Goal: Task Accomplishment & Management: Manage account settings

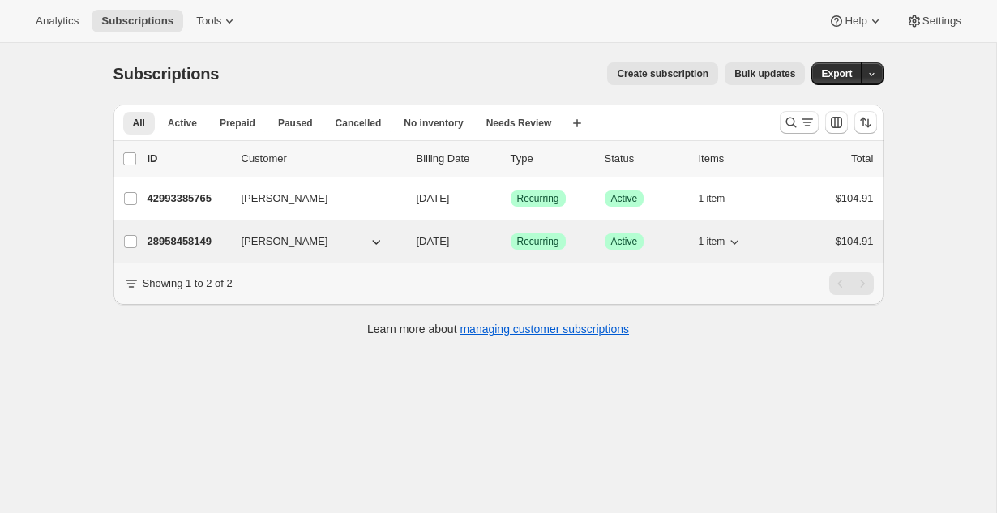
click at [181, 247] on p "28958458149" at bounding box center [187, 241] width 81 height 16
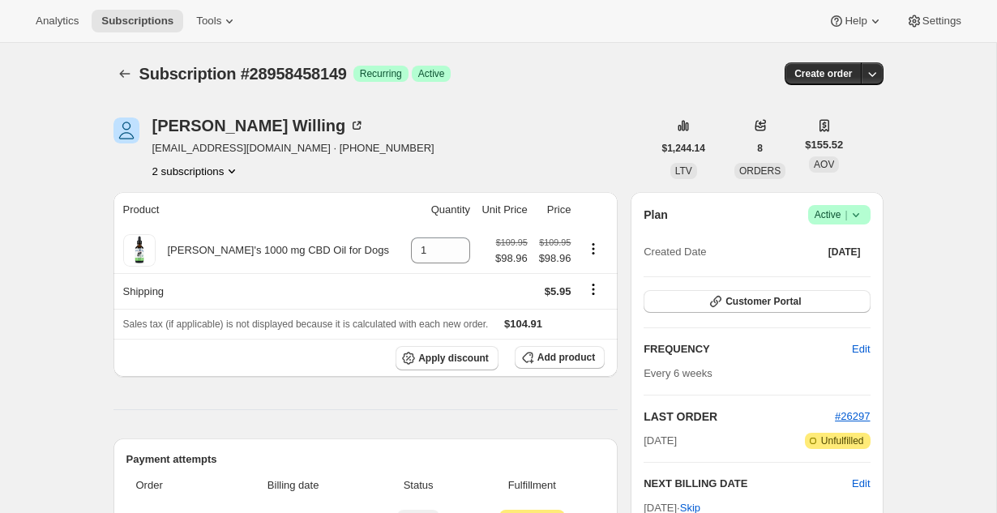
click at [859, 218] on icon at bounding box center [856, 215] width 16 height 16
click at [843, 269] on span "Cancel subscription" at bounding box center [835, 274] width 92 height 12
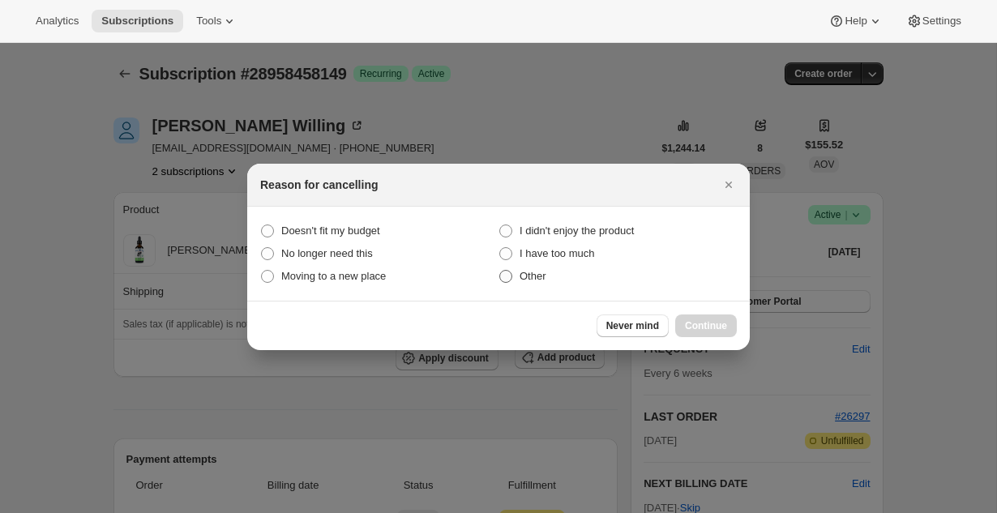
click at [532, 278] on span "Other" at bounding box center [532, 276] width 27 height 12
click at [500, 271] on input "Other" at bounding box center [499, 270] width 1 height 1
radio input "true"
click at [696, 323] on span "Continue" at bounding box center [706, 325] width 42 height 13
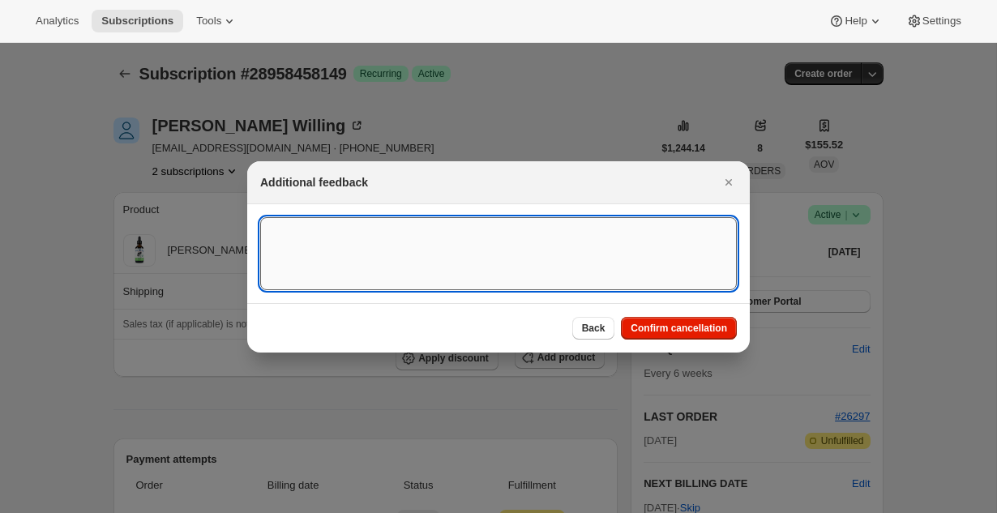
click at [524, 236] on textarea ":r2l:" at bounding box center [498, 253] width 477 height 73
click at [326, 229] on textarea "Had two sybscriptions" at bounding box center [498, 253] width 477 height 73
type textarea "Had two subscriptions"
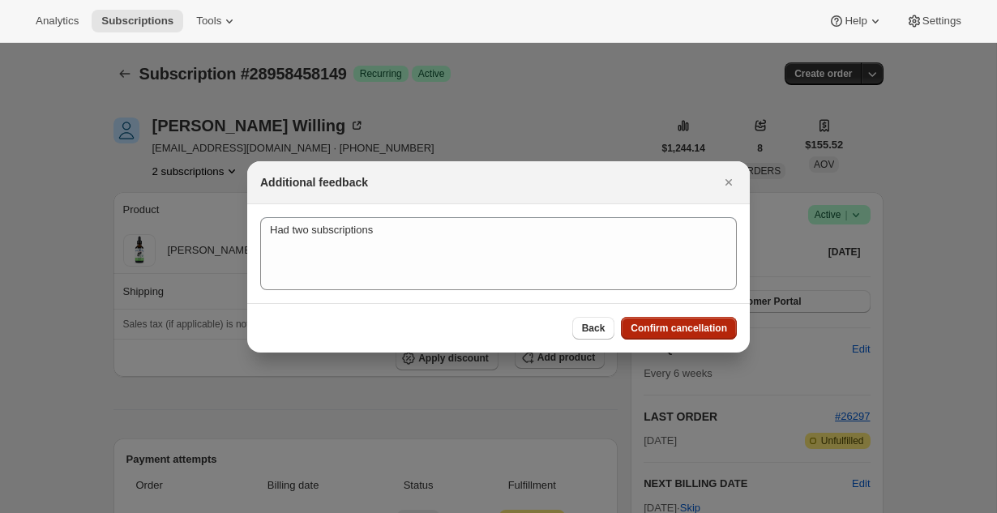
click at [678, 331] on span "Confirm cancellation" at bounding box center [679, 328] width 96 height 13
